Goal: Find specific page/section: Find specific page/section

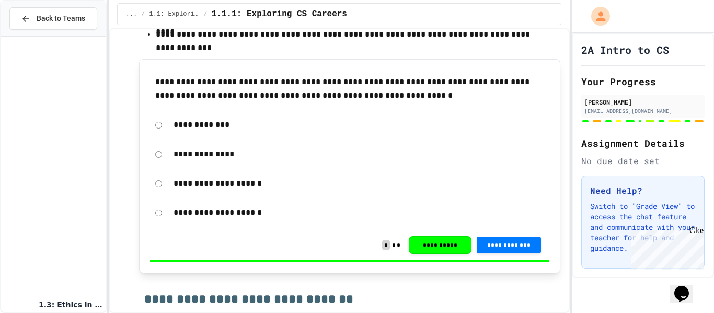
scroll to position [314, 0]
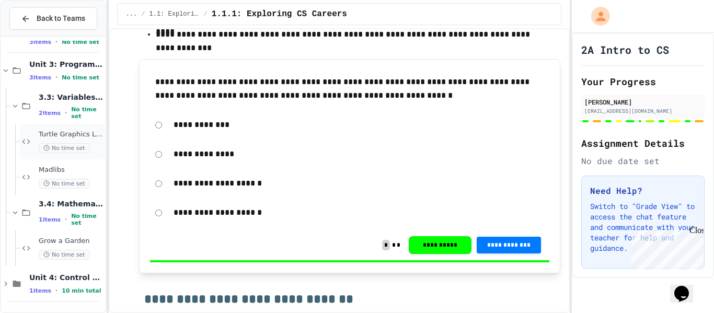
click at [64, 144] on span "No time set" at bounding box center [64, 148] width 51 height 10
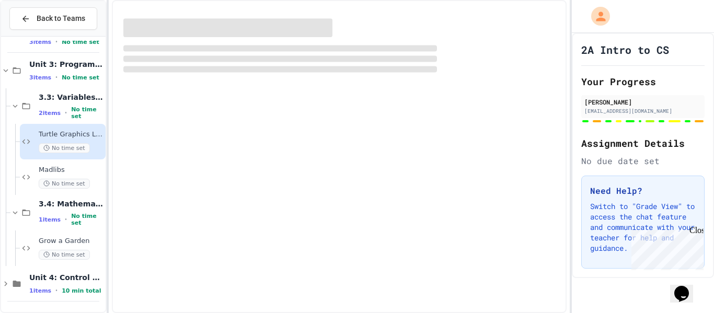
scroll to position [302, 0]
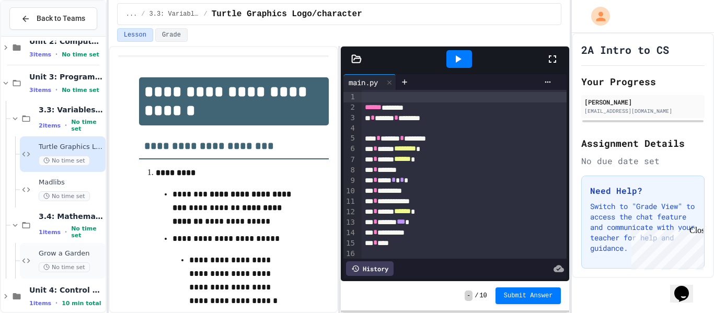
click at [40, 260] on div "Grow a Garden No time set" at bounding box center [71, 260] width 65 height 23
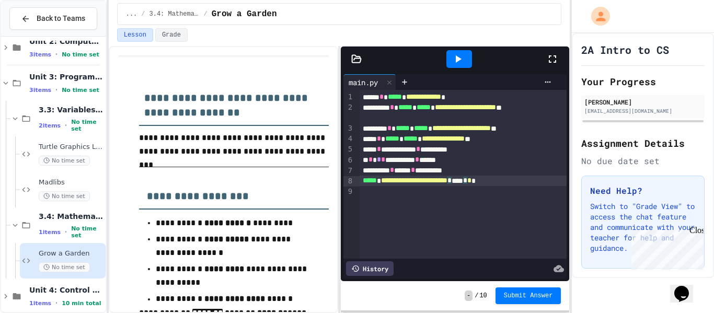
click at [515, 182] on div "**********" at bounding box center [464, 181] width 208 height 10
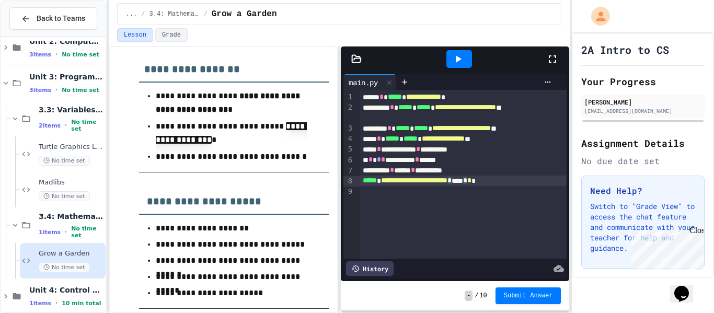
scroll to position [674, 0]
